Goal: Use online tool/utility

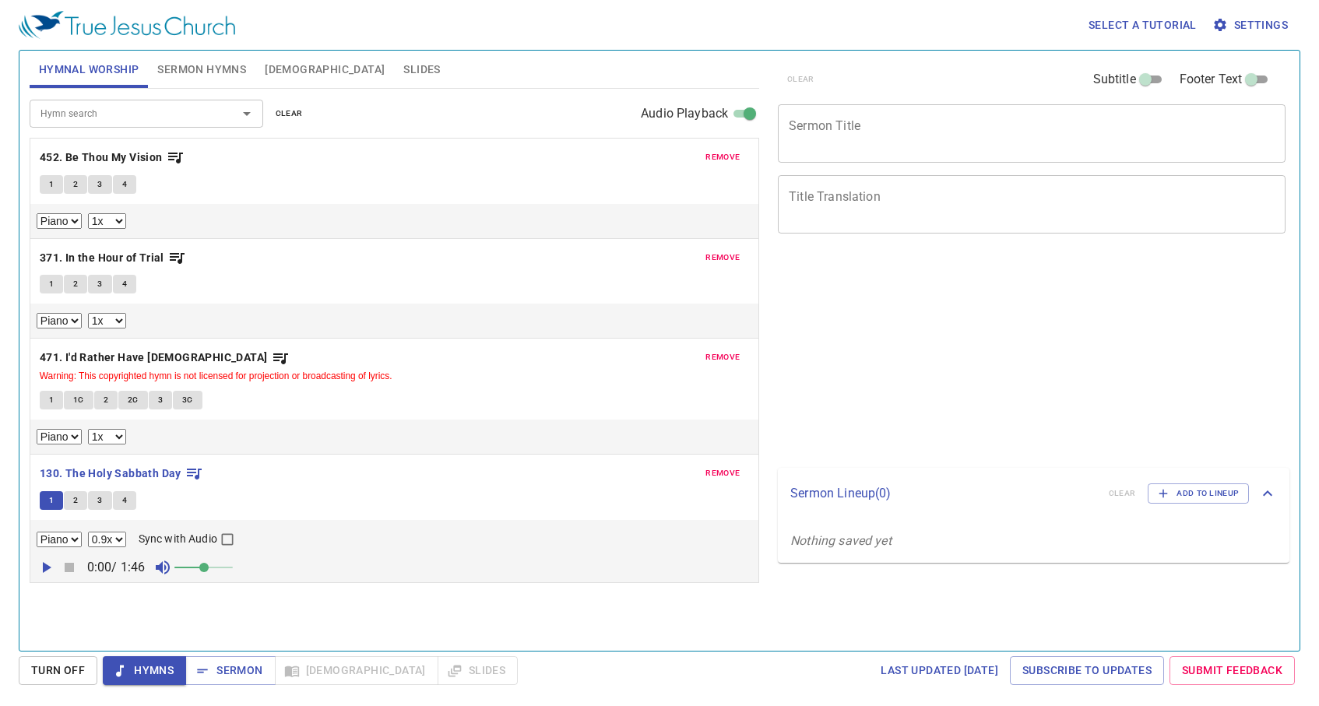
select select "1"
select select "0.9"
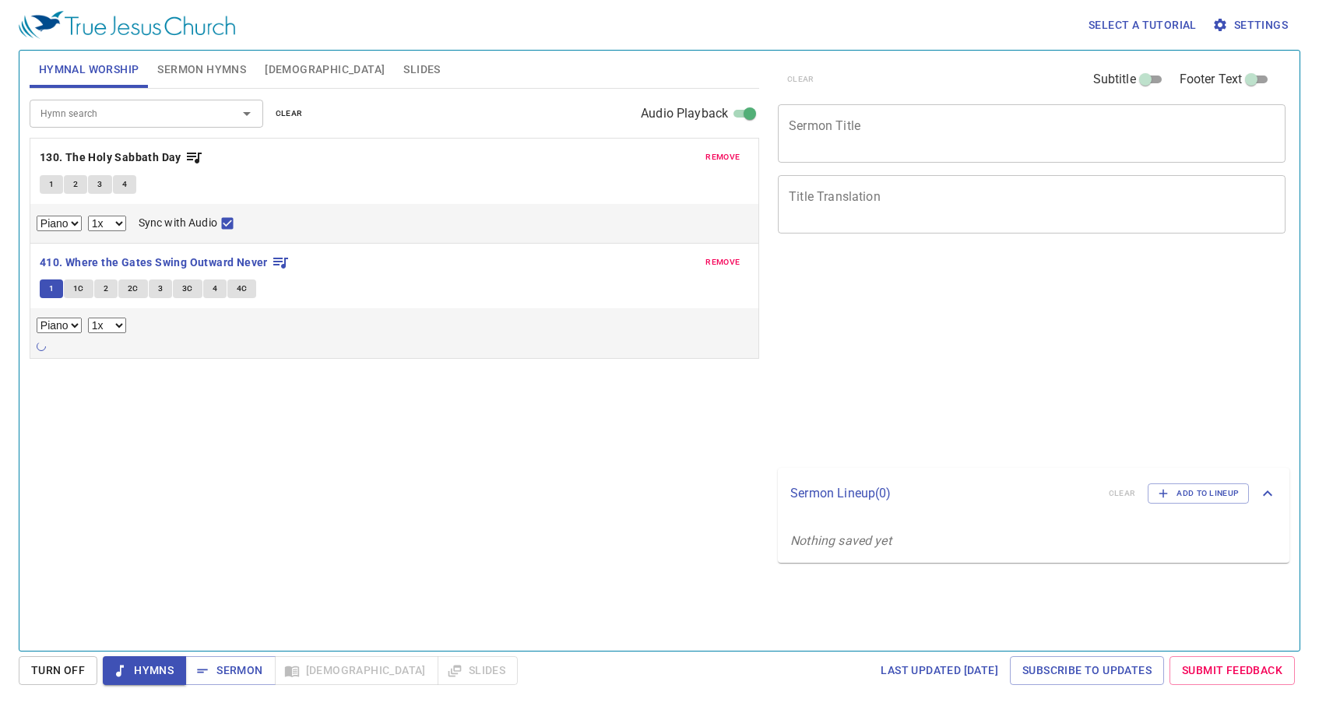
select select "1"
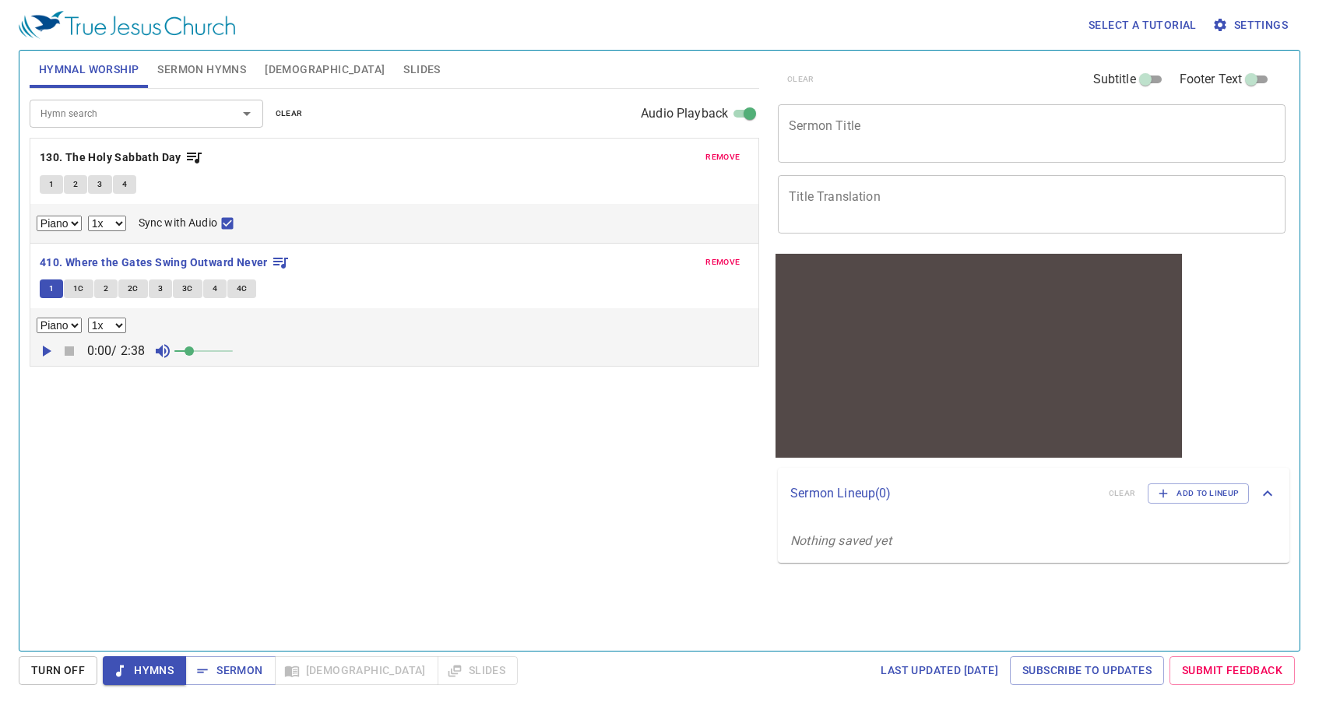
click at [48, 347] on icon "button" at bounding box center [46, 351] width 19 height 19
click at [48, 347] on icon "button" at bounding box center [45, 351] width 9 height 11
click at [48, 347] on icon "button" at bounding box center [46, 351] width 19 height 19
click at [209, 353] on span at bounding box center [203, 351] width 58 height 22
click at [206, 352] on span at bounding box center [203, 350] width 9 height 9
